Goal: Task Accomplishment & Management: Manage account settings

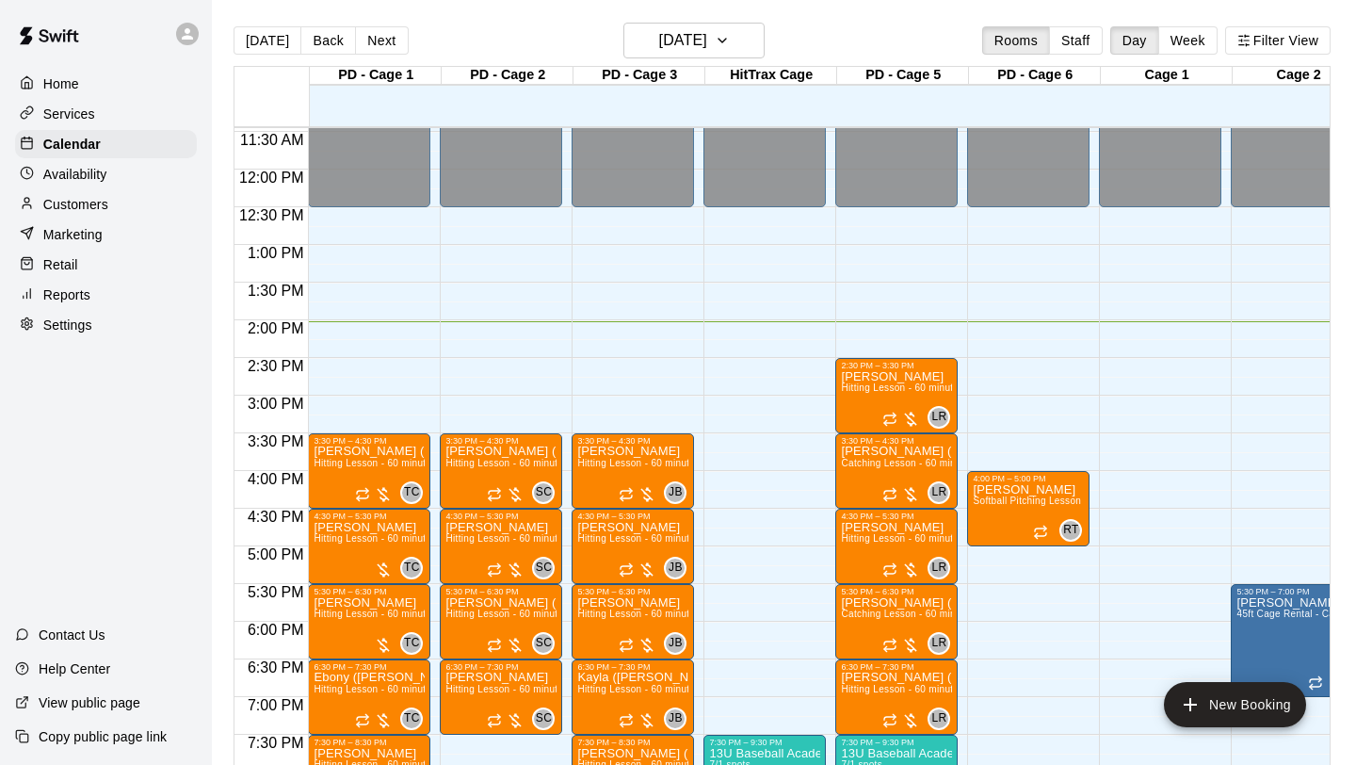
click at [98, 122] on div "Services" at bounding box center [106, 114] width 182 height 28
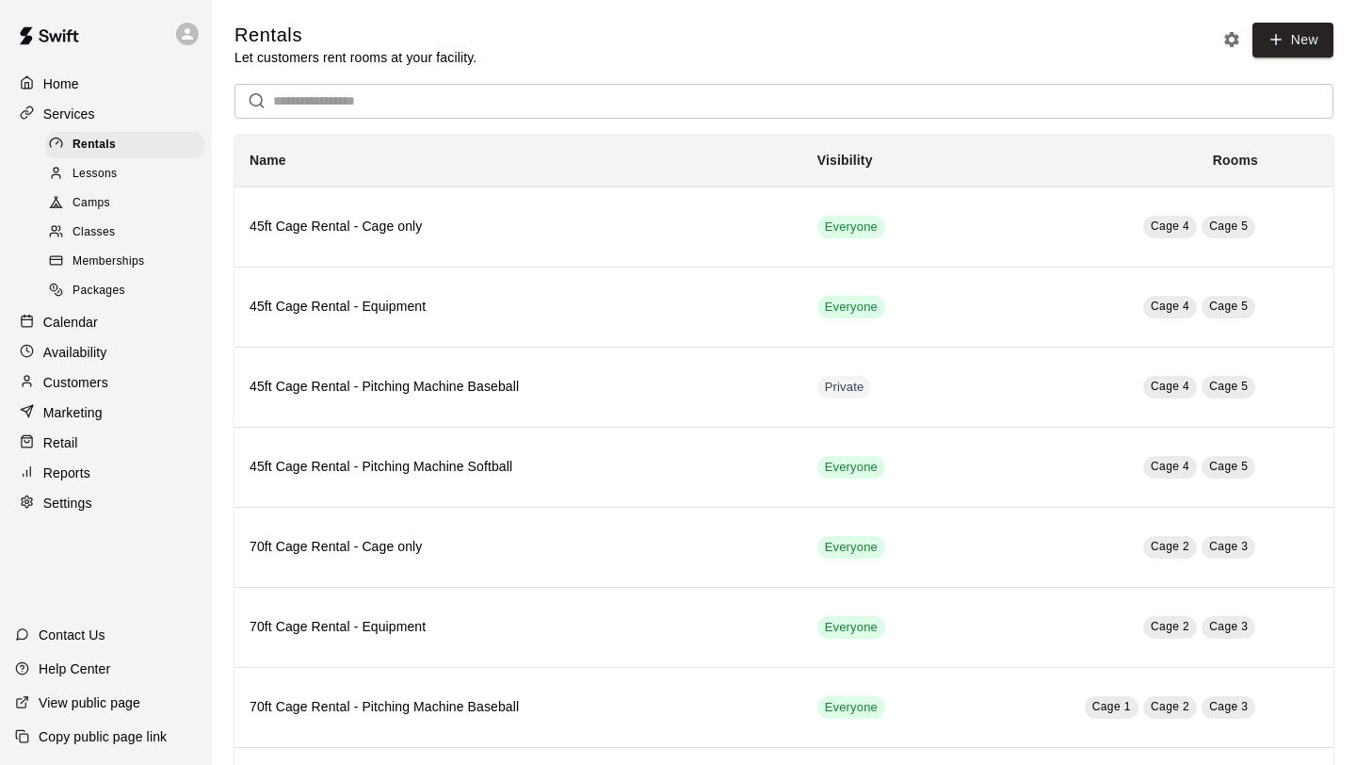
click at [106, 252] on span "Memberships" at bounding box center [109, 261] width 72 height 19
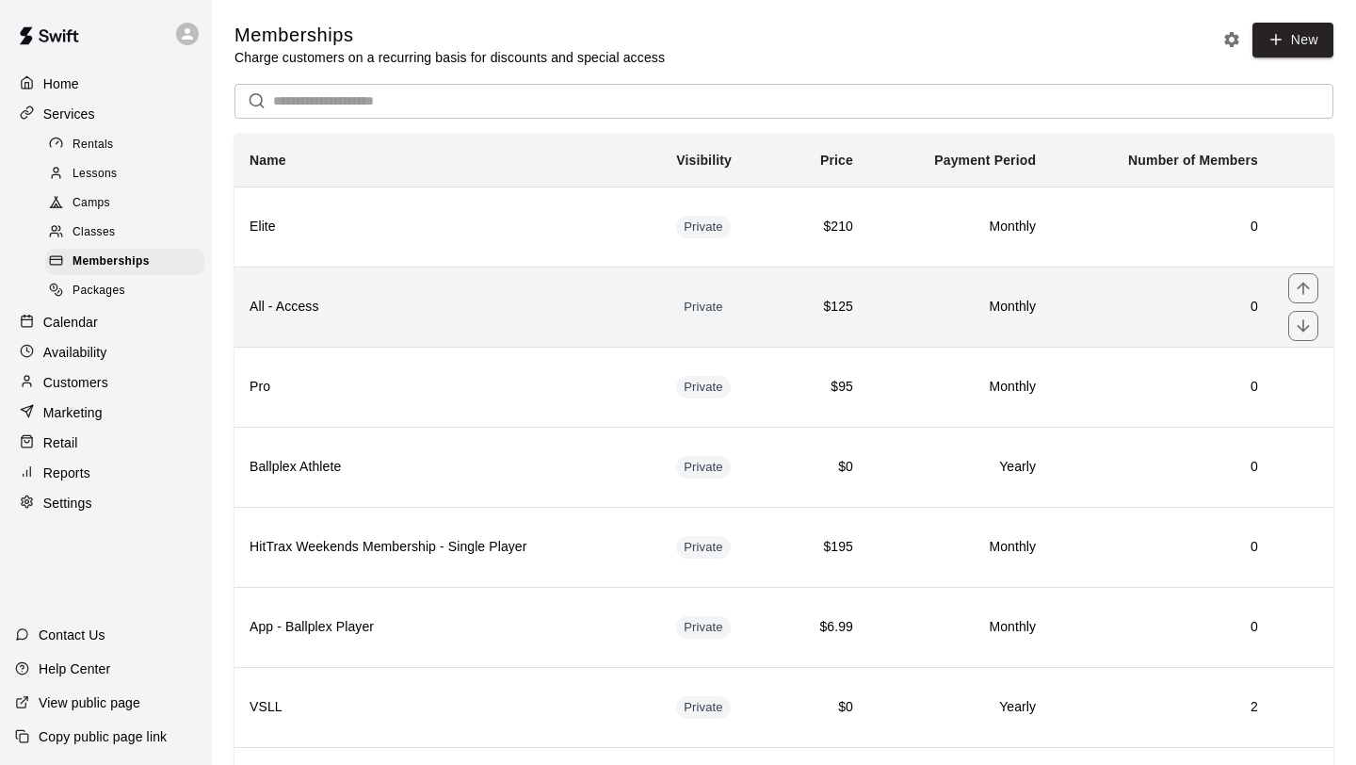
click at [346, 332] on th "All - Access" at bounding box center [447, 307] width 427 height 80
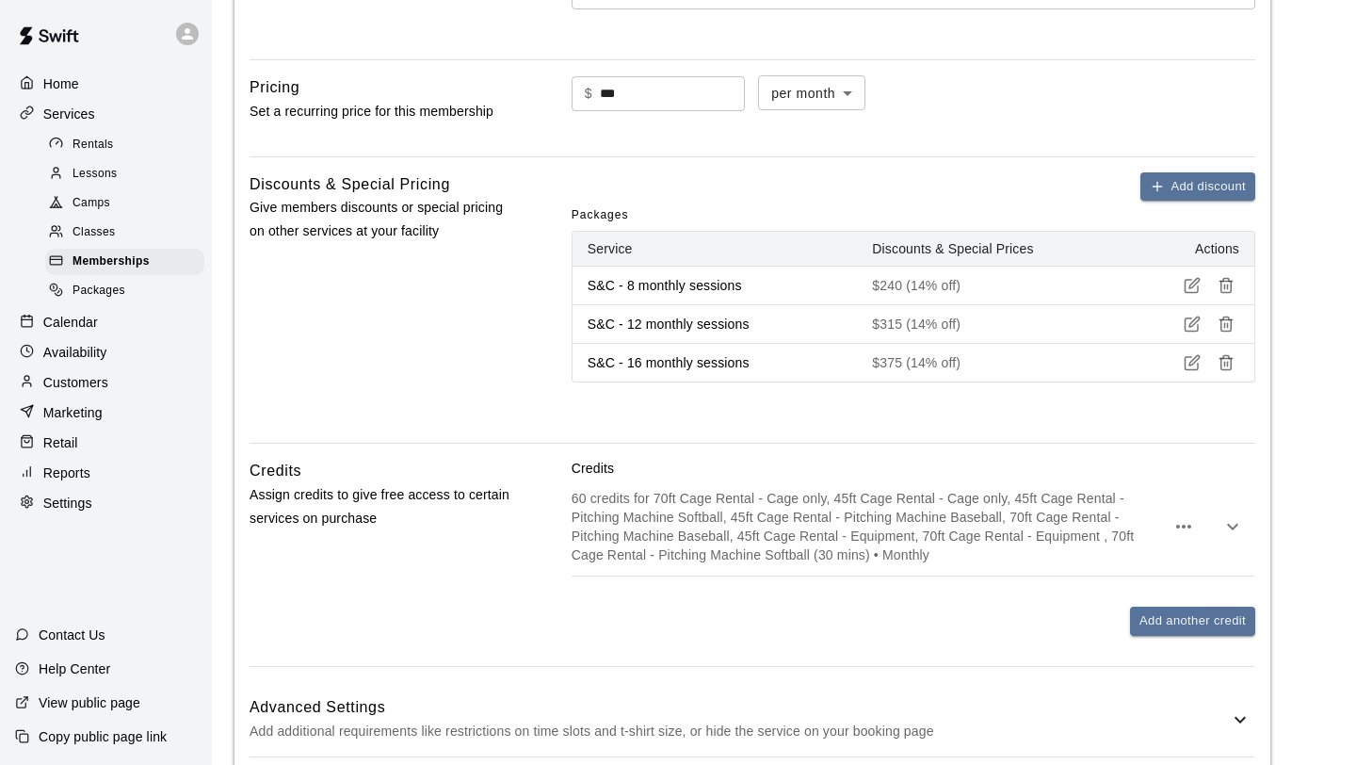
scroll to position [1144, 0]
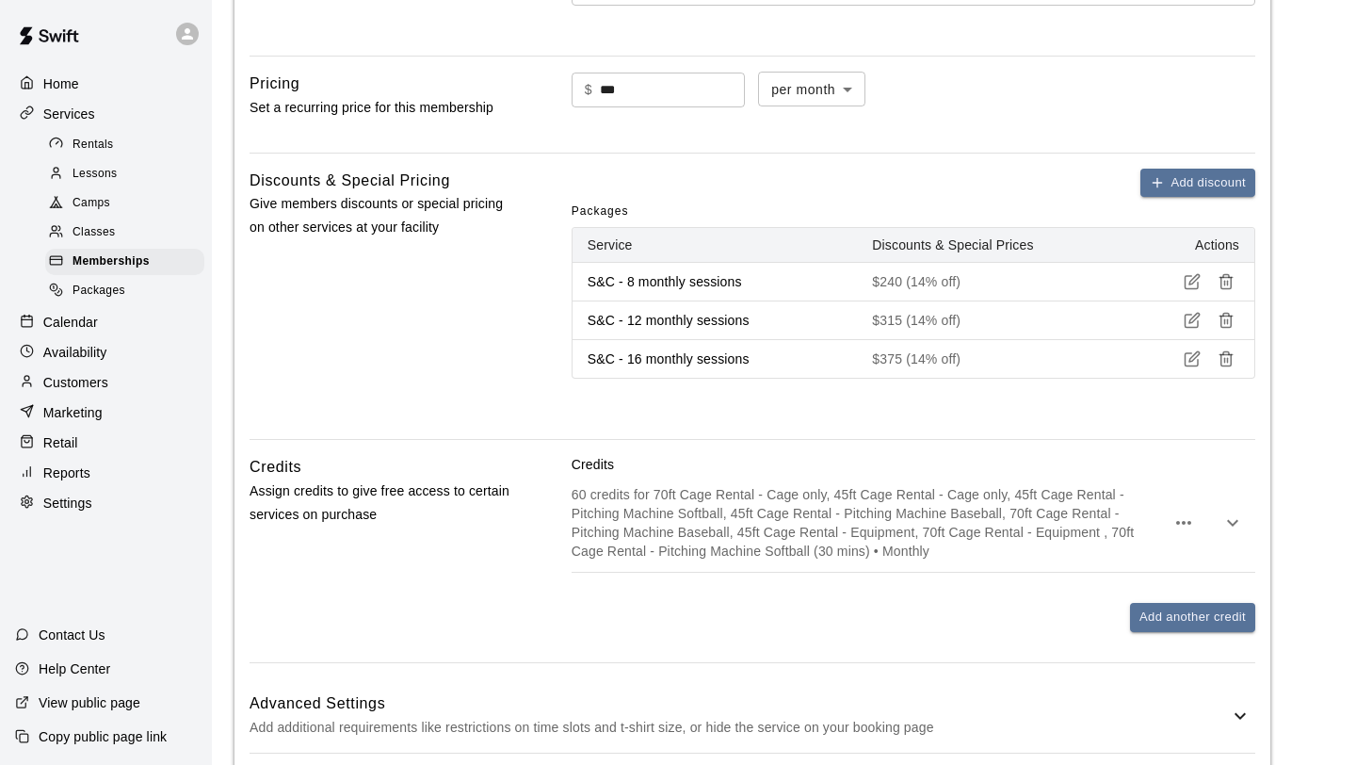
click at [1244, 527] on button "button" at bounding box center [1233, 523] width 38 height 38
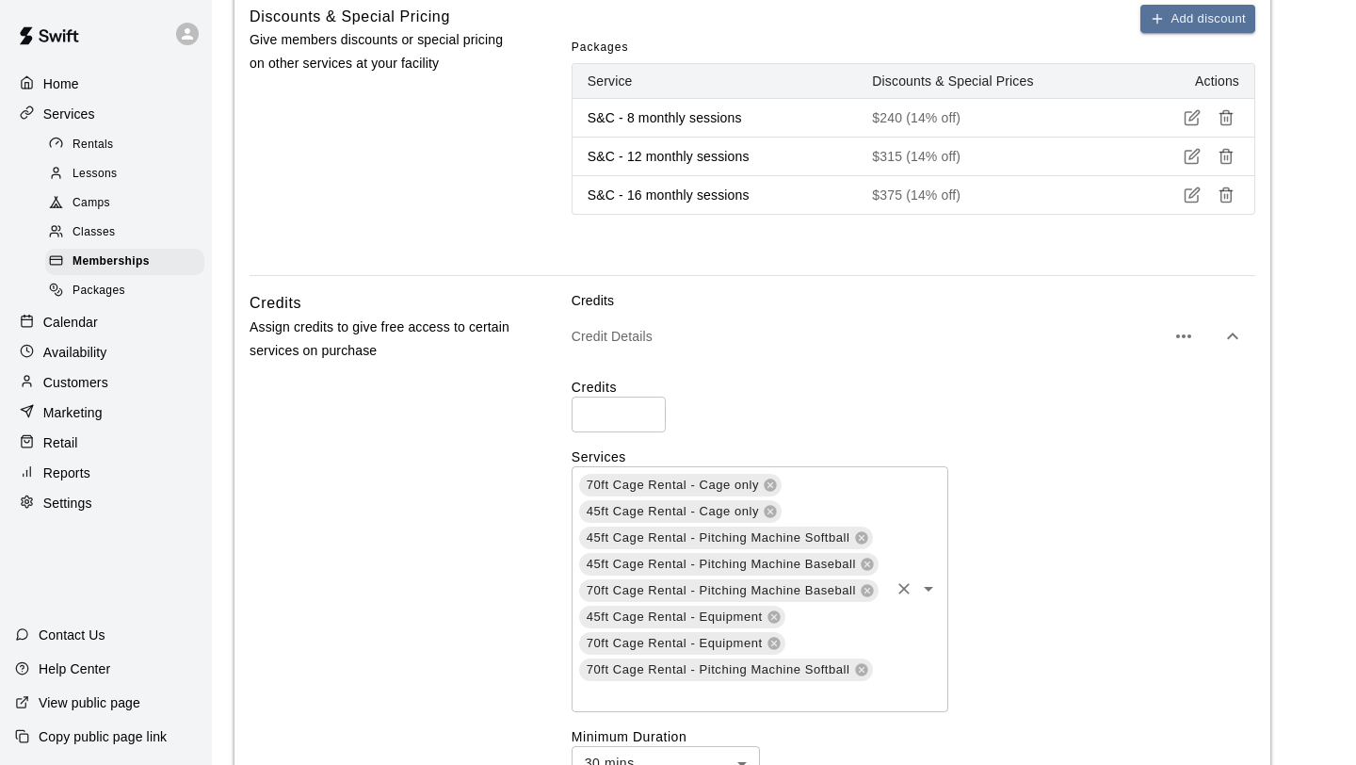
scroll to position [1316, 0]
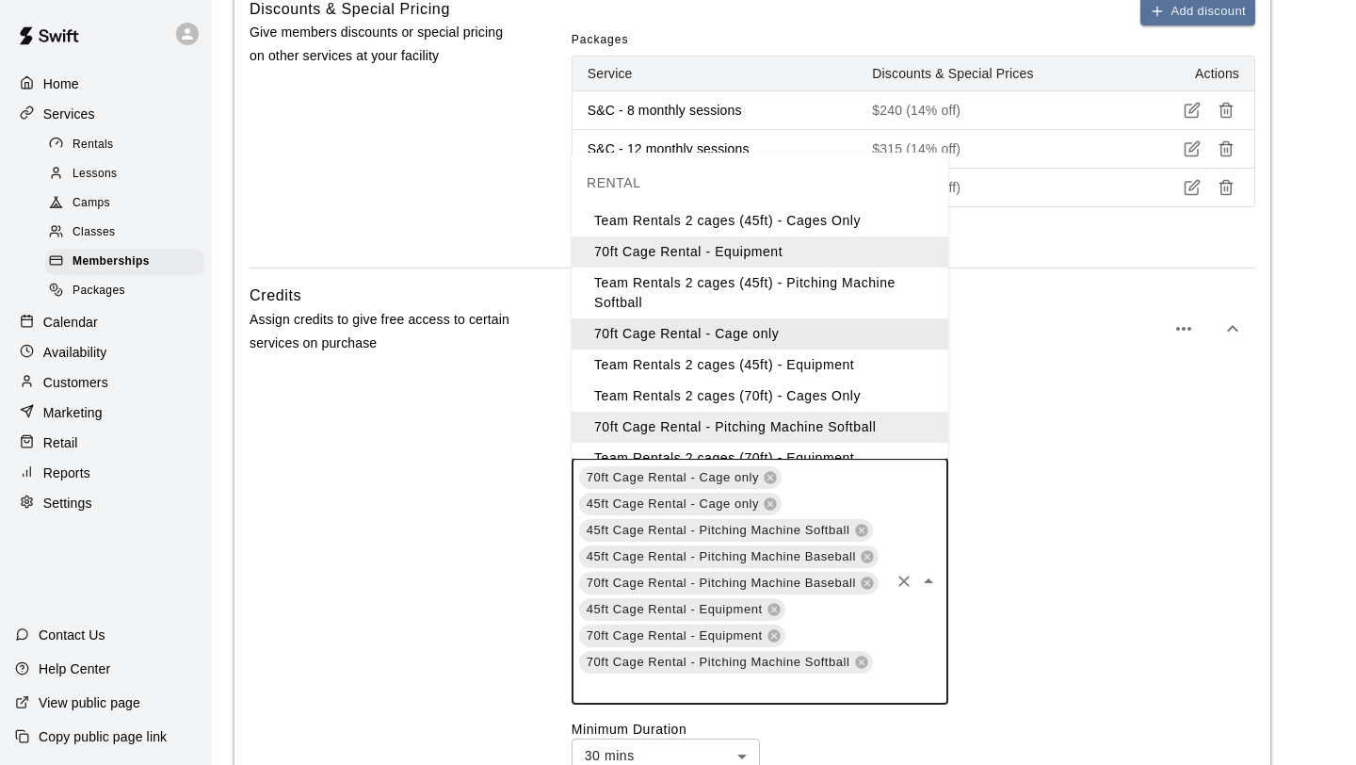
click at [872, 686] on input "text" at bounding box center [732, 687] width 310 height 24
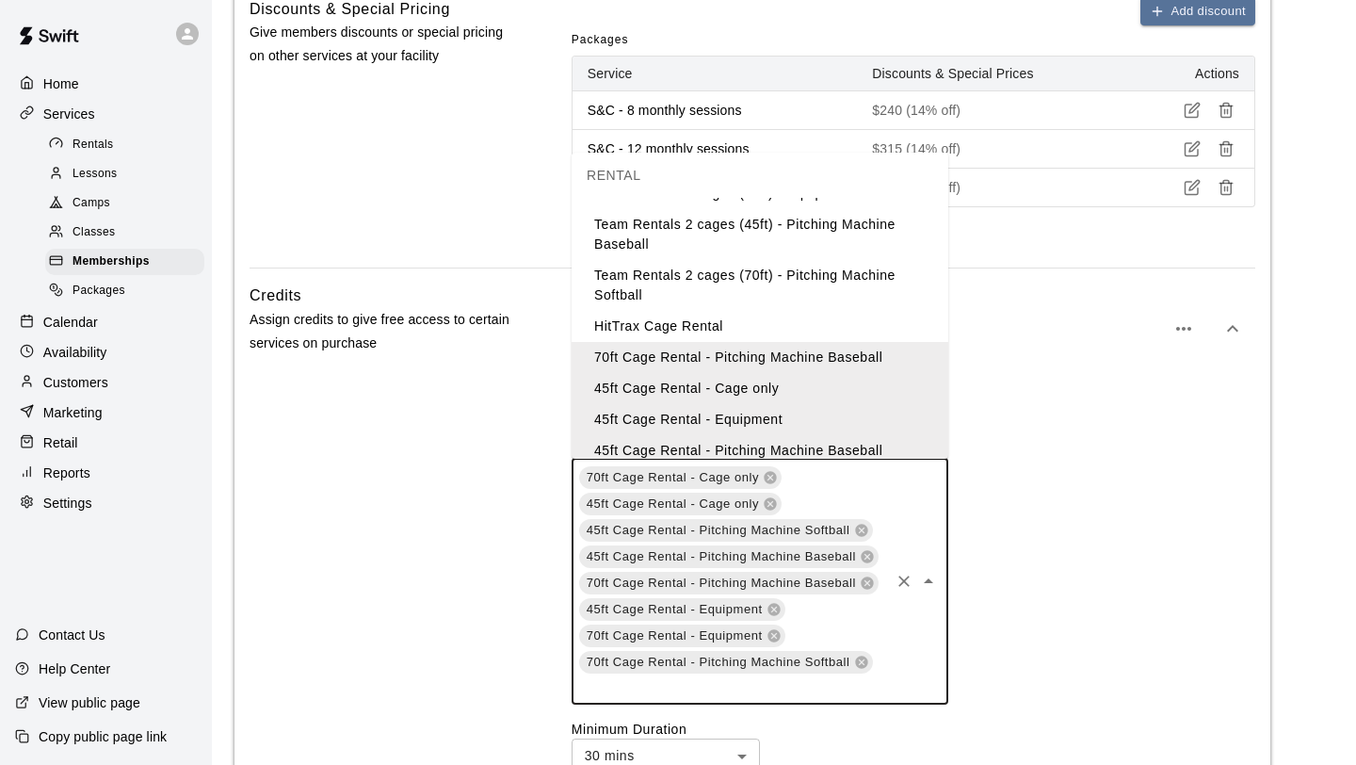
scroll to position [292, 0]
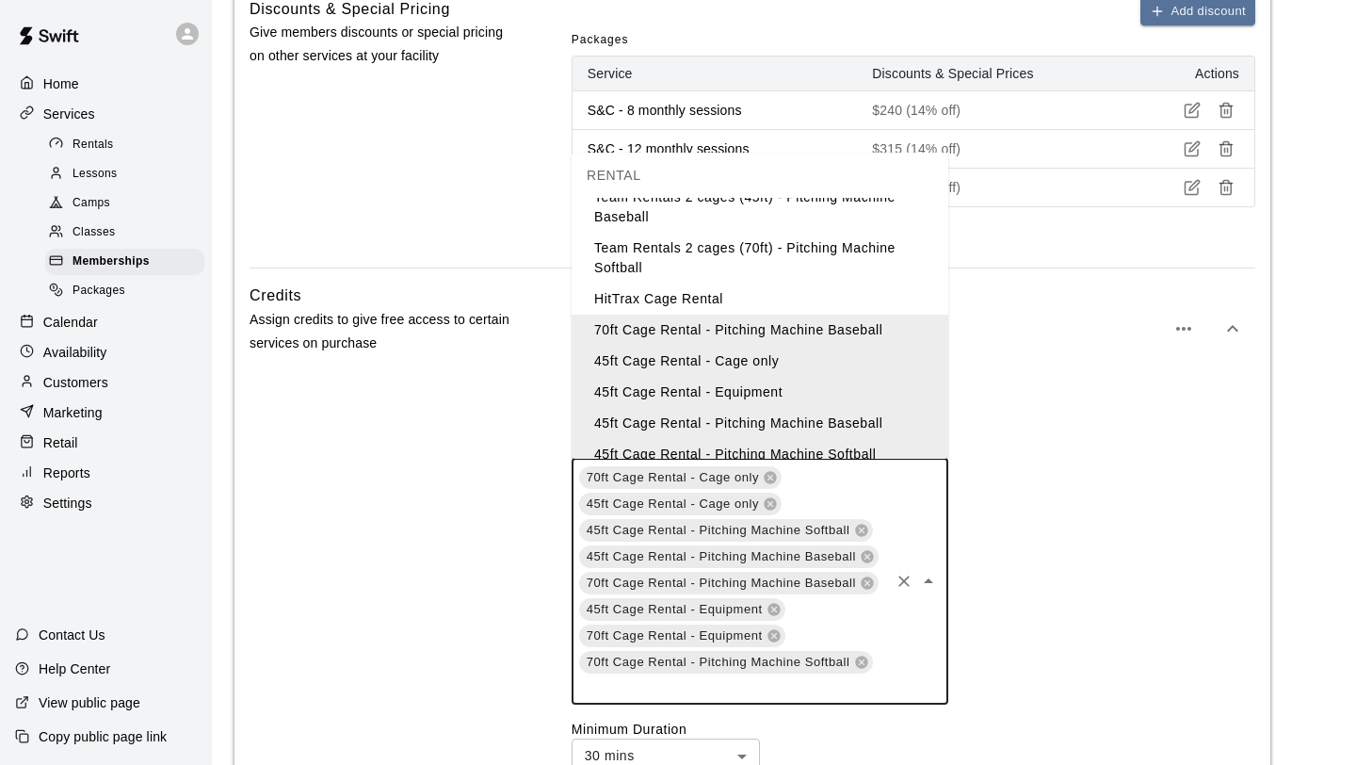
click at [759, 294] on li "HitTrax Cage Rental" at bounding box center [760, 298] width 377 height 31
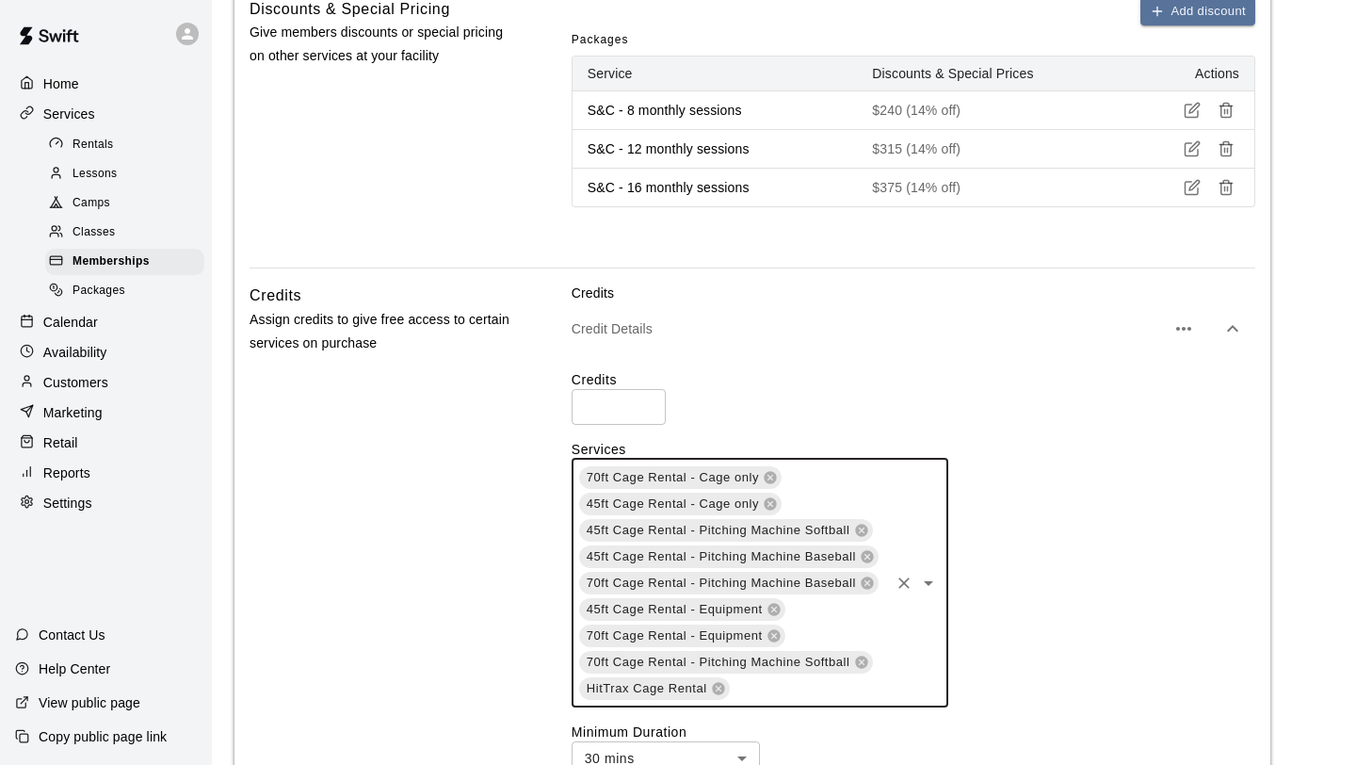
click at [1026, 545] on div "70ft Cage Rental - Cage only 45ft Cage Rental - Cage only 45ft Cage Rental - Pi…" at bounding box center [914, 583] width 684 height 249
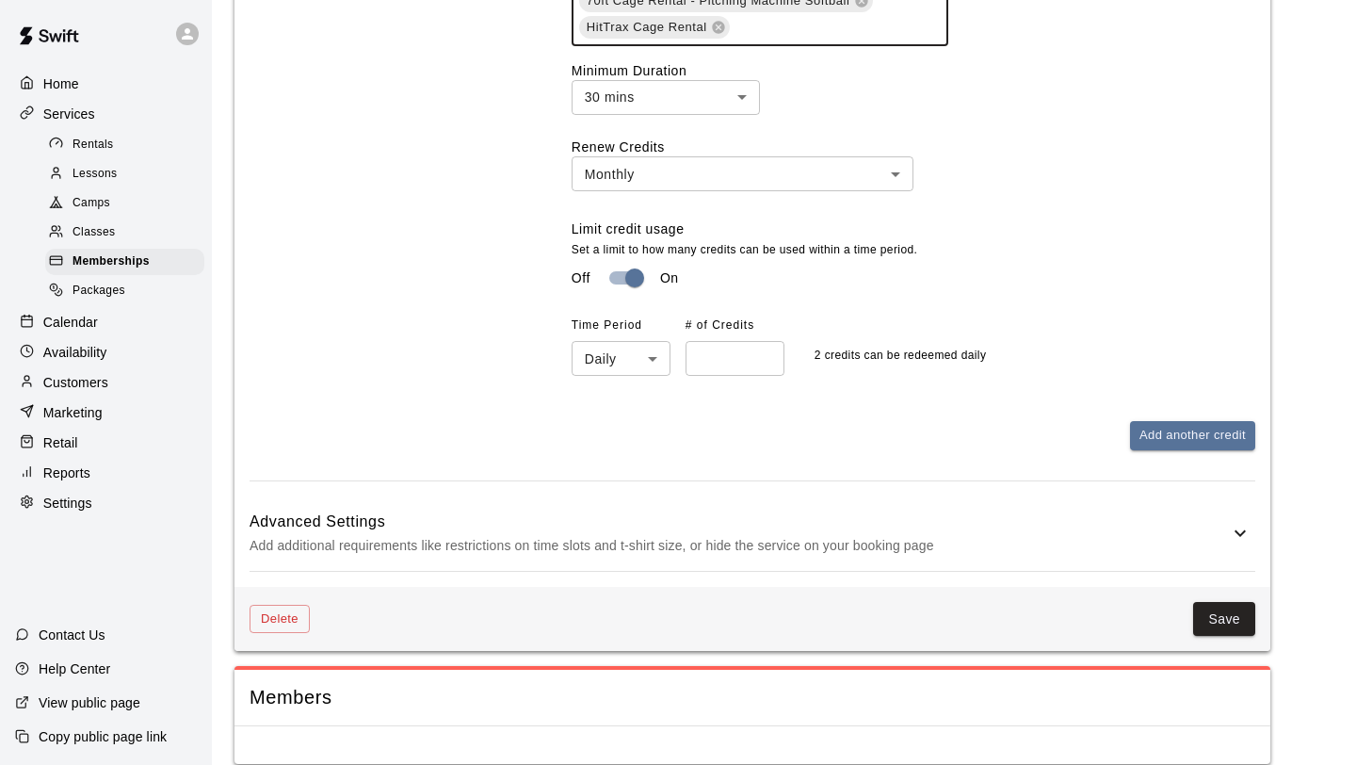
scroll to position [1998, 0]
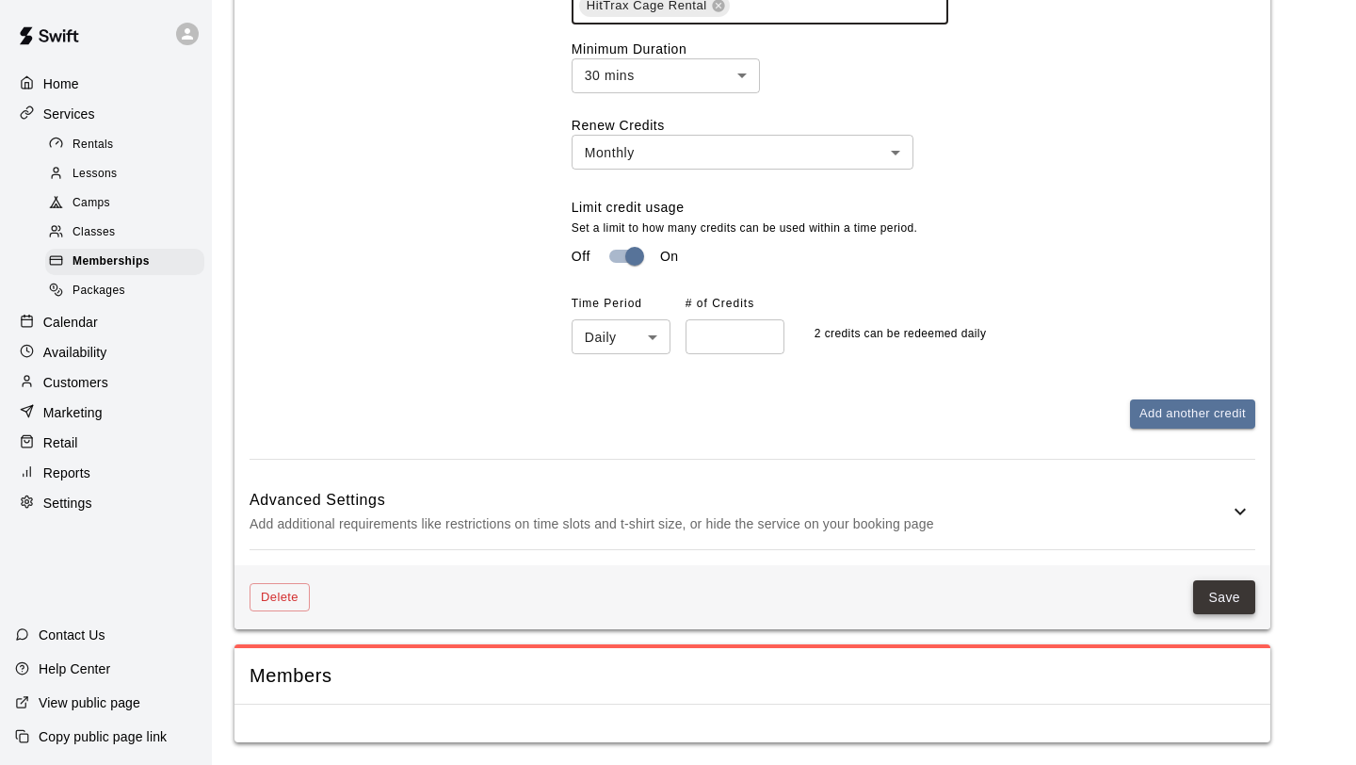
click at [1235, 592] on button "Save" at bounding box center [1224, 597] width 62 height 35
